Goal: Task Accomplishment & Management: Use online tool/utility

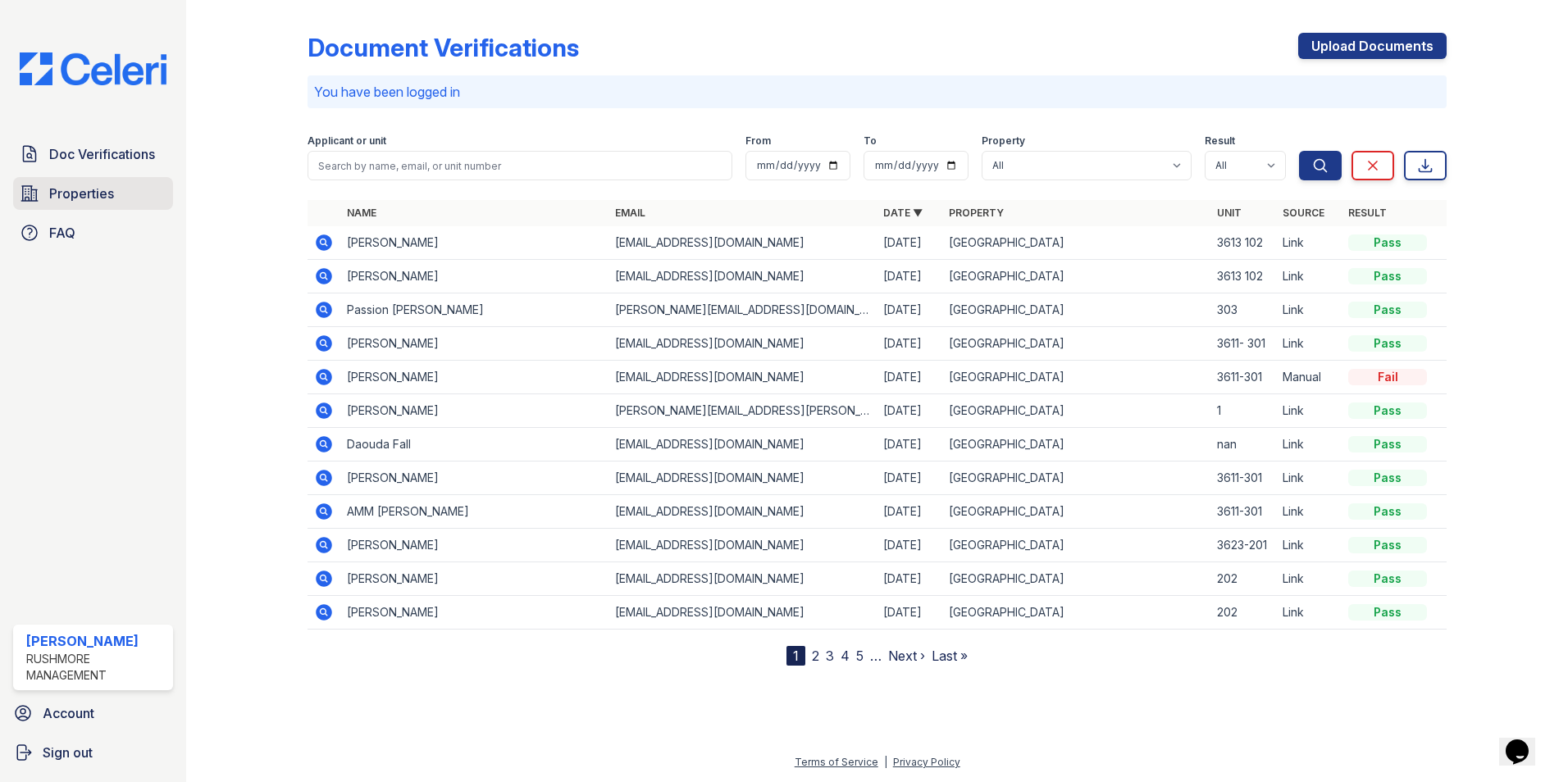
click at [103, 190] on span "Properties" at bounding box center [81, 194] width 65 height 20
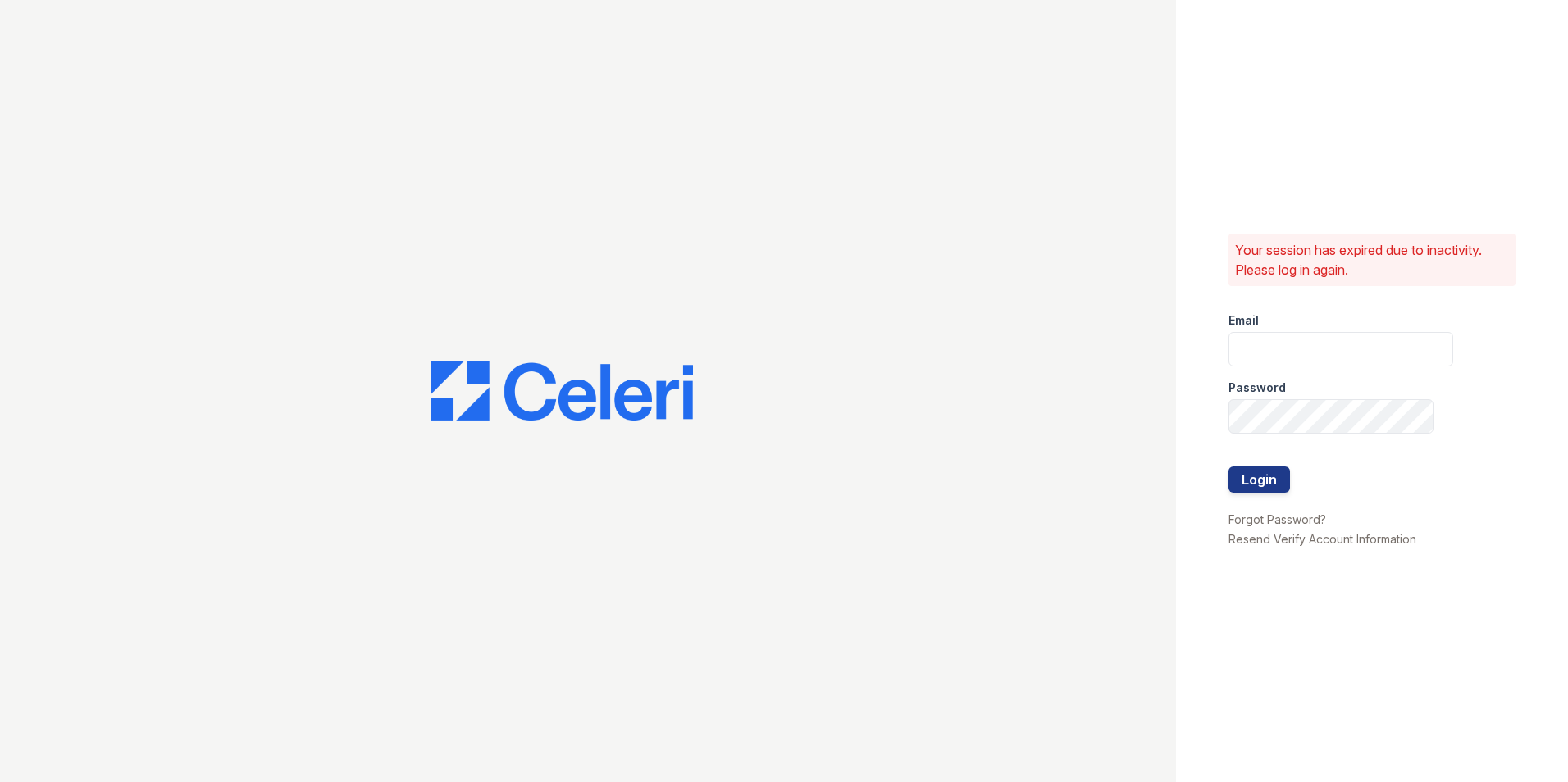
type input "[EMAIL_ADDRESS][DOMAIN_NAME]"
click at [1278, 474] on button "Login" at bounding box center [1259, 479] width 62 height 26
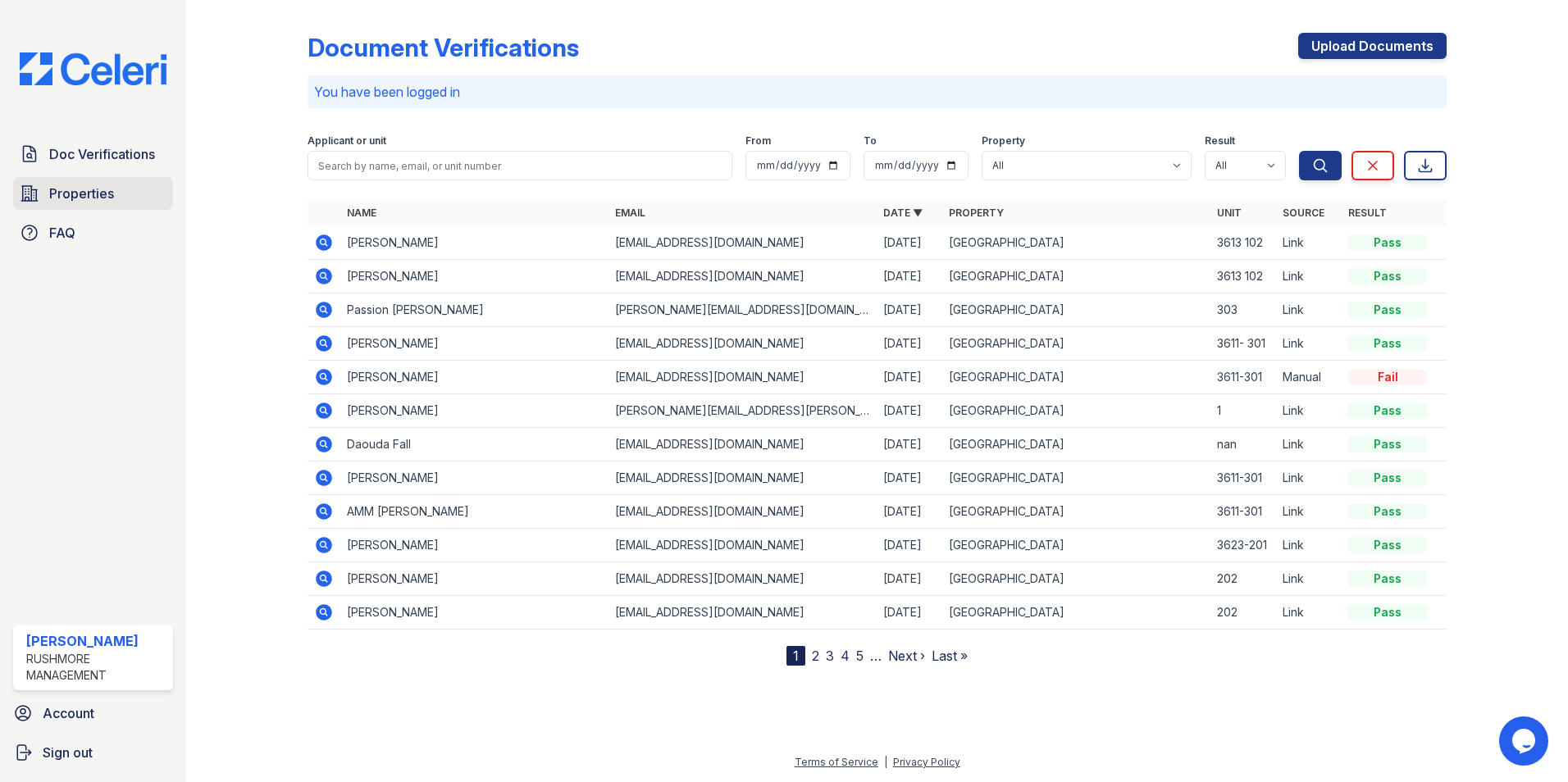
click at [104, 187] on span "Properties" at bounding box center [81, 194] width 65 height 20
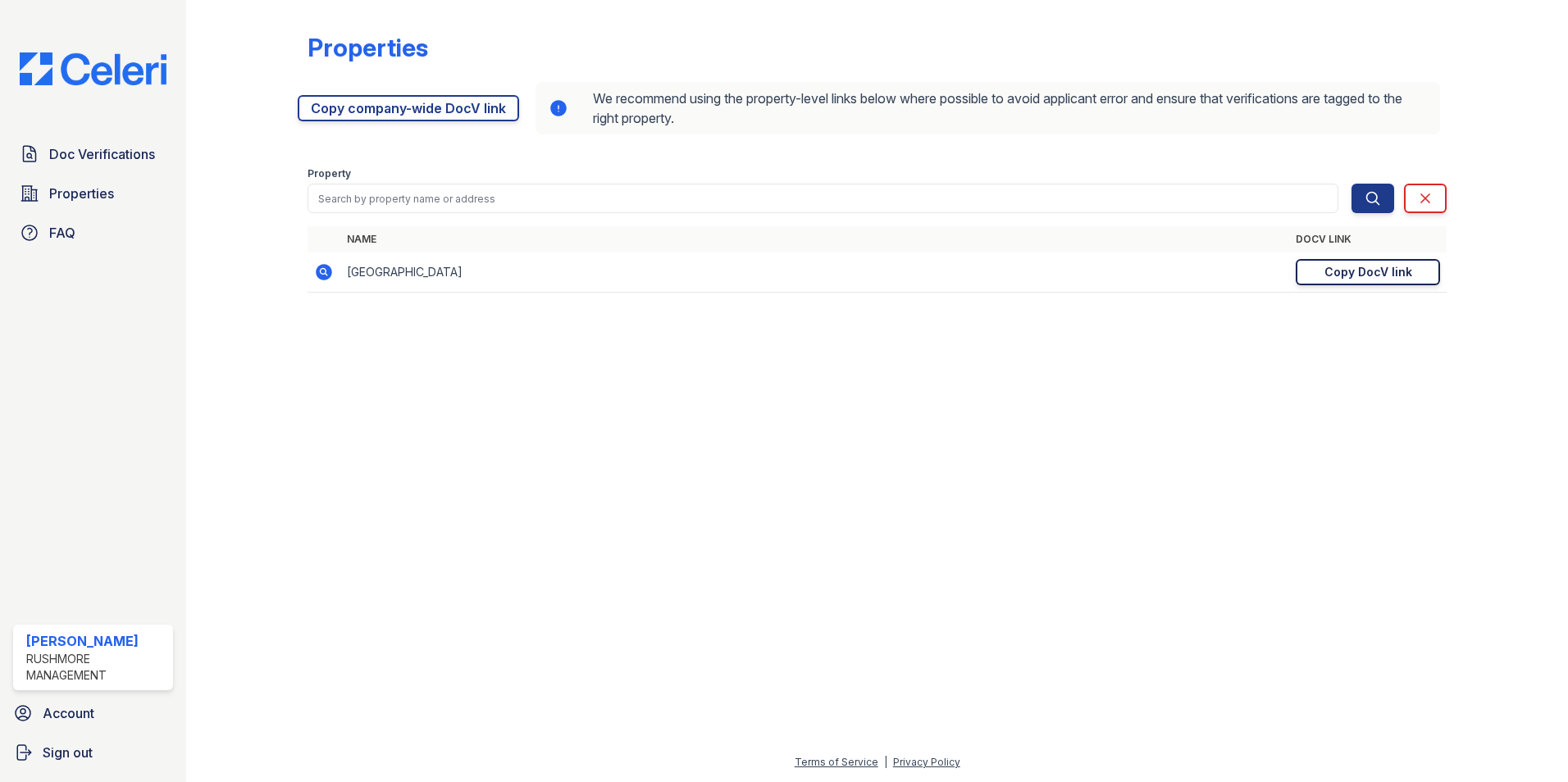
click at [1335, 283] on link "Copy DocV link Copy link" at bounding box center [1368, 271] width 145 height 26
